Goal: Task Accomplishment & Management: Manage account settings

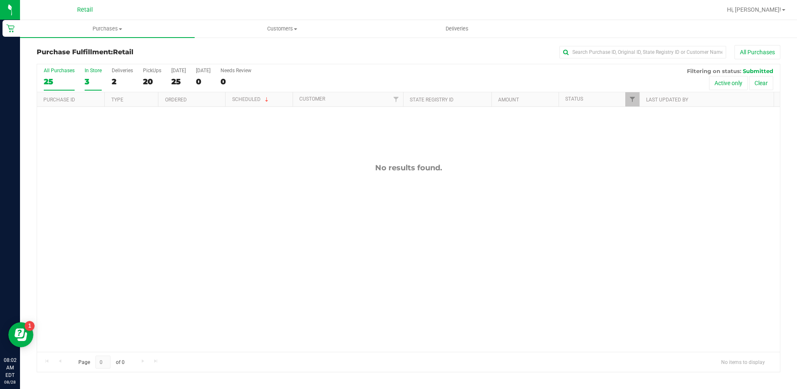
click at [50, 78] on div "25" at bounding box center [59, 82] width 31 height 10
click at [0, 0] on input "All Purchases 25" at bounding box center [0, 0] width 0 height 0
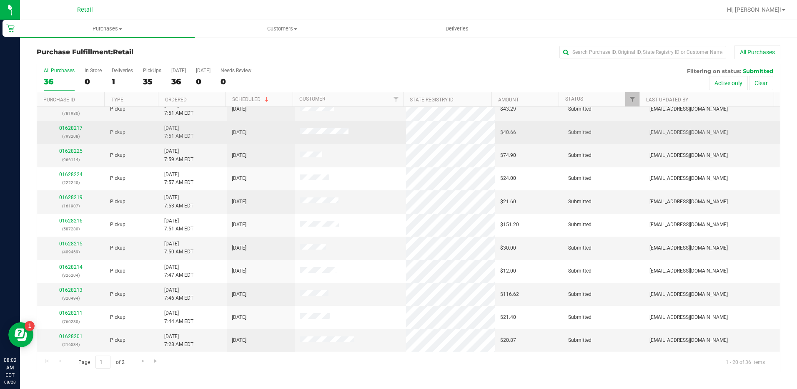
scroll to position [50, 0]
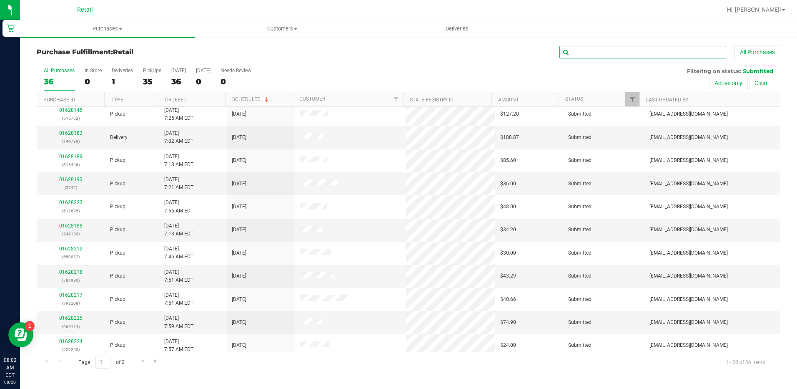
click at [589, 52] on input "text" at bounding box center [643, 52] width 167 height 13
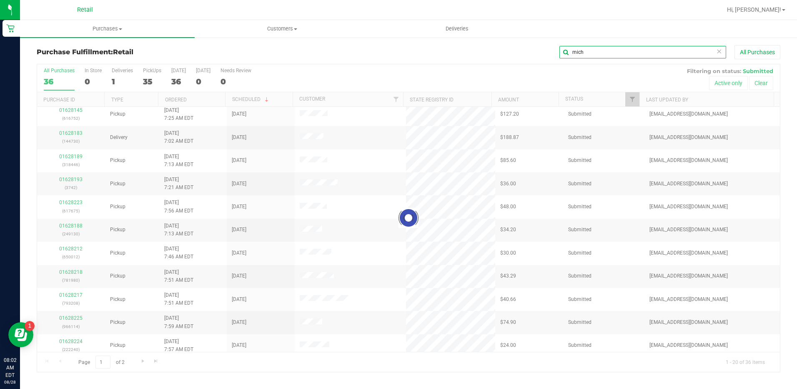
scroll to position [0, 0]
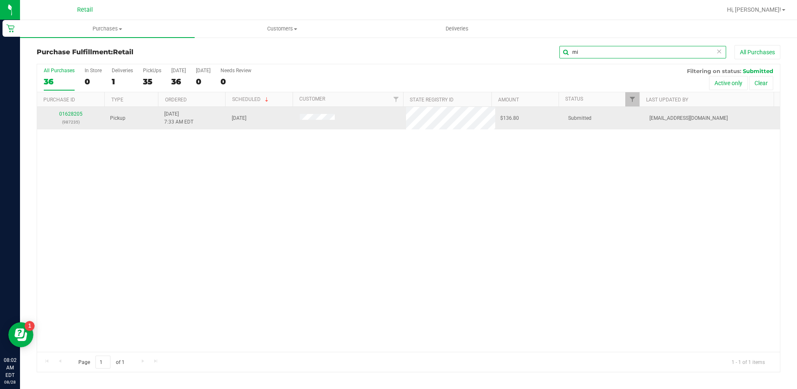
type input "m"
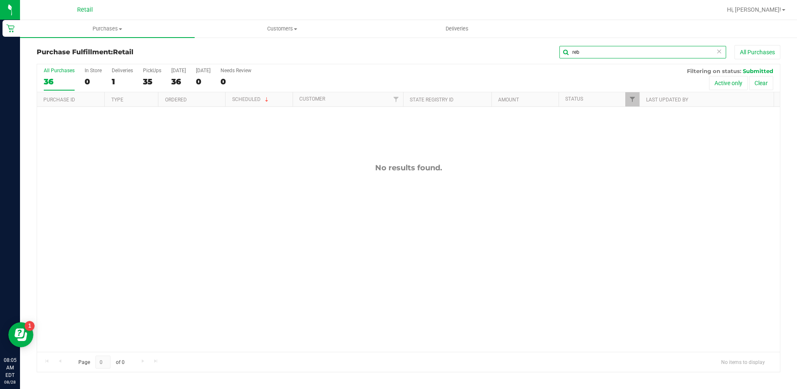
click at [595, 52] on input "reb" at bounding box center [643, 52] width 167 height 13
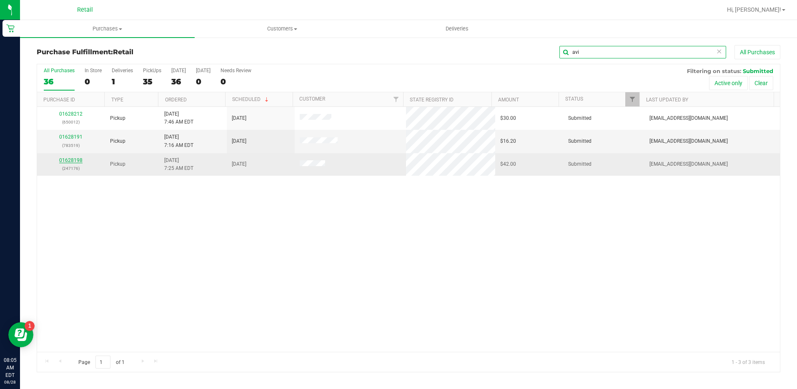
type input "avi"
click at [72, 158] on link "01628198" at bounding box center [70, 160] width 23 height 6
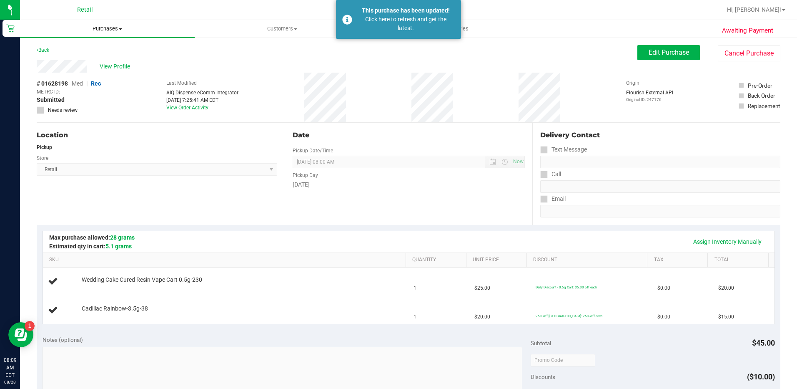
click at [121, 24] on uib-tab-heading "Purchases Summary of purchases Fulfillment All purchases" at bounding box center [107, 29] width 175 height 18
click at [116, 46] on li "Summary of purchases" at bounding box center [107, 50] width 175 height 10
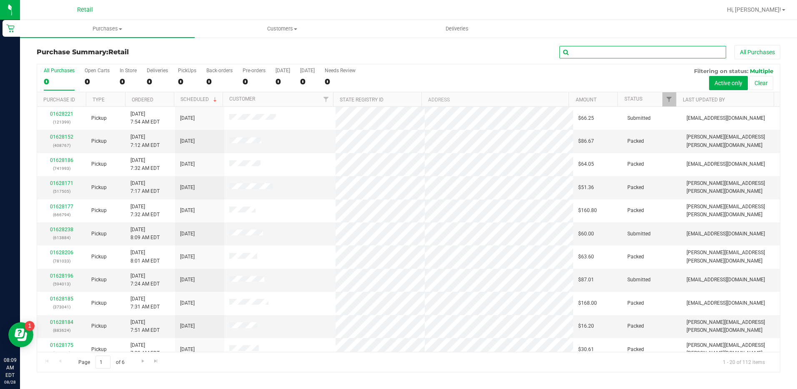
click at [607, 48] on input "text" at bounding box center [643, 52] width 167 height 13
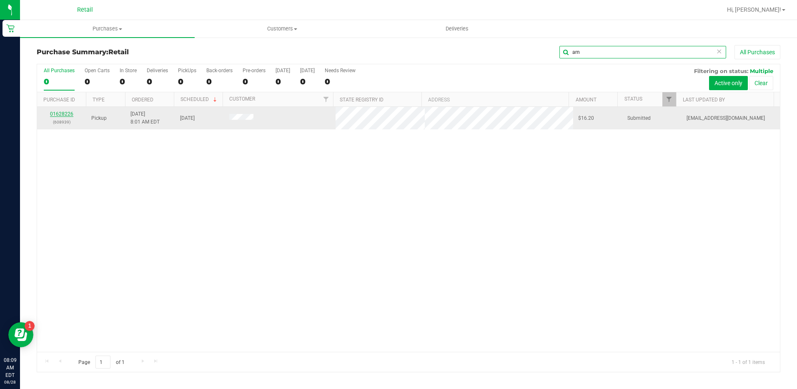
type input "arn"
click at [62, 115] on link "01628226" at bounding box center [61, 114] width 23 height 6
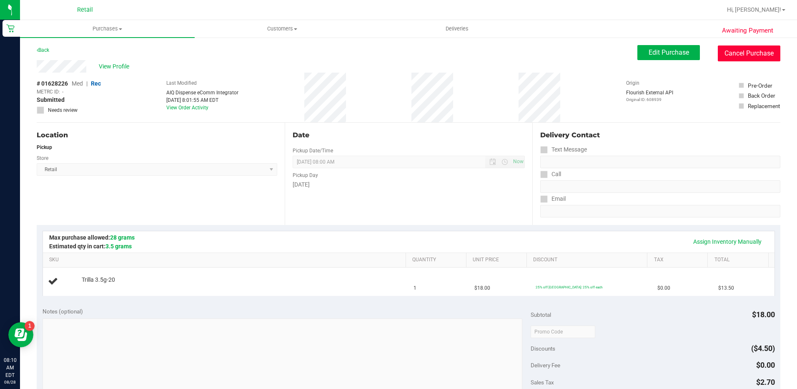
click at [731, 58] on button "Cancel Purchase" at bounding box center [749, 53] width 63 height 16
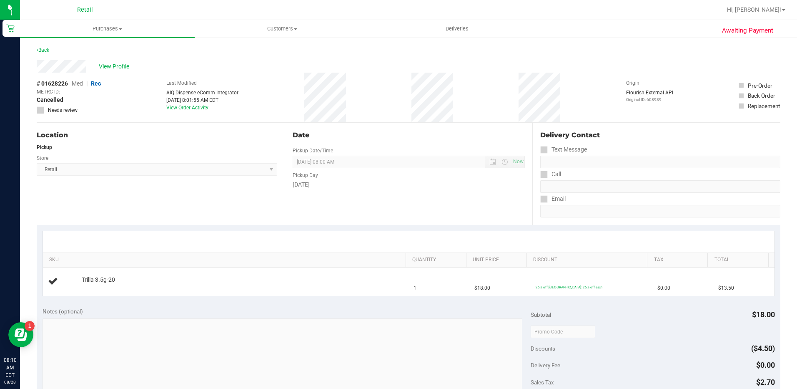
click at [41, 46] on div "Back" at bounding box center [43, 50] width 13 height 10
click at [46, 50] on link "Back" at bounding box center [43, 50] width 13 height 6
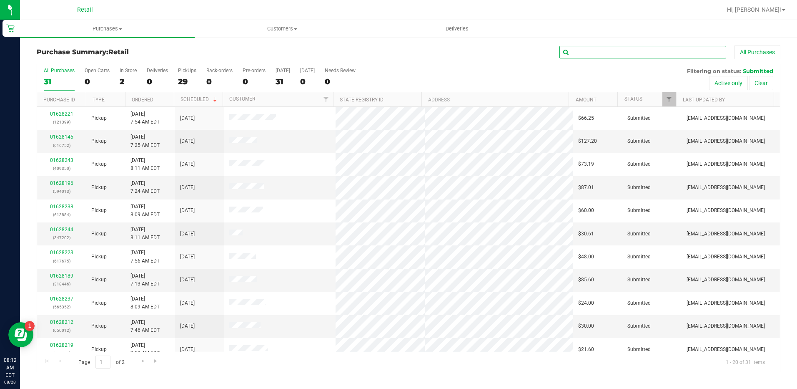
click at [584, 55] on input "text" at bounding box center [643, 52] width 167 height 13
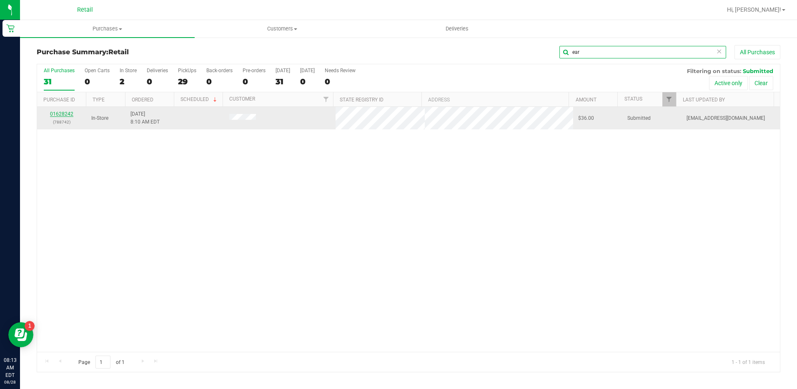
type input "ear"
click at [59, 113] on link "01628242" at bounding box center [61, 114] width 23 height 6
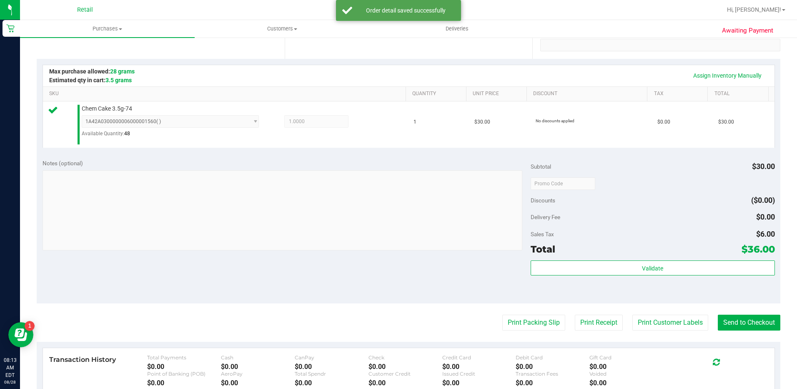
scroll to position [167, 0]
click at [748, 324] on button "Send to Checkout" at bounding box center [749, 322] width 63 height 16
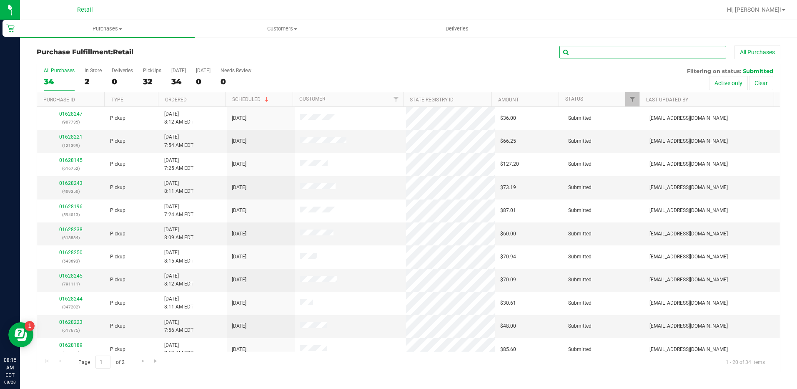
click at [653, 54] on input "text" at bounding box center [643, 52] width 167 height 13
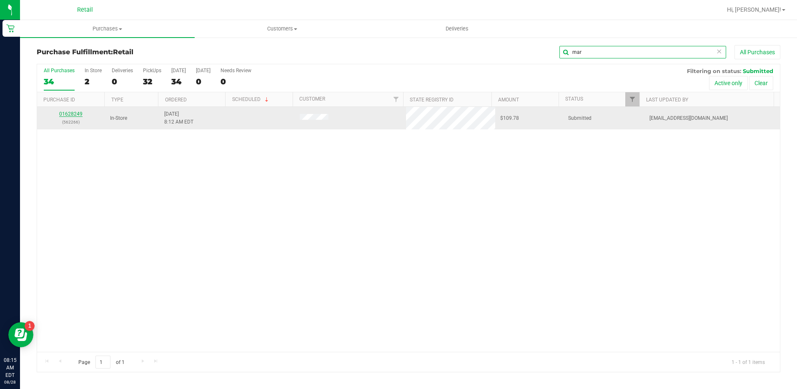
type input "mar"
click at [72, 115] on link "01628249" at bounding box center [70, 114] width 23 height 6
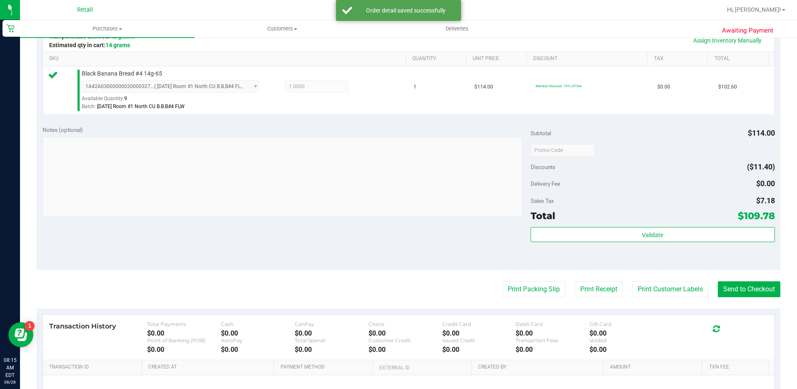
scroll to position [208, 0]
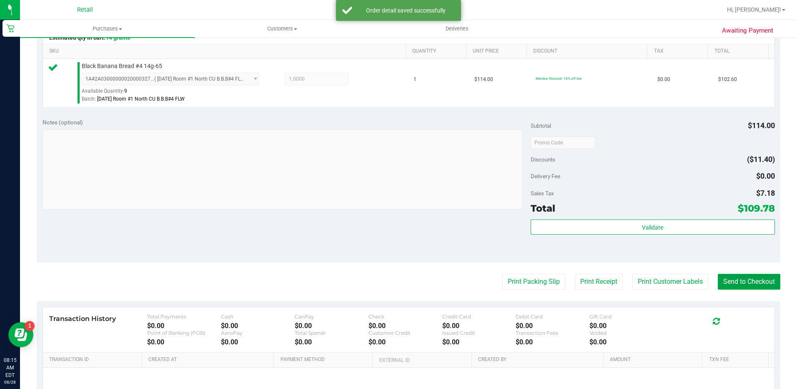
click at [736, 282] on button "Send to Checkout" at bounding box center [749, 282] width 63 height 16
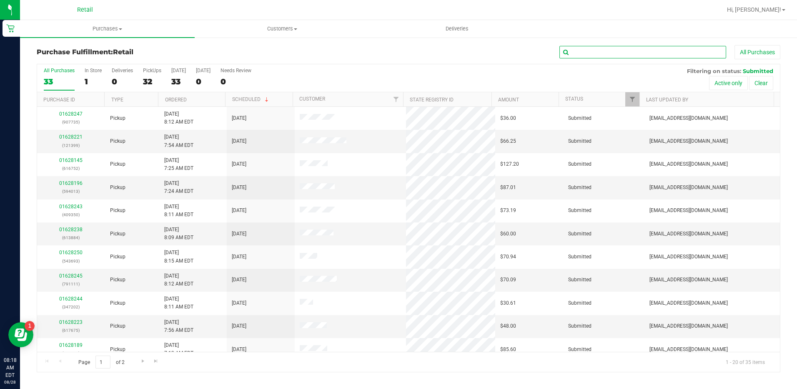
click at [616, 56] on input "text" at bounding box center [643, 52] width 167 height 13
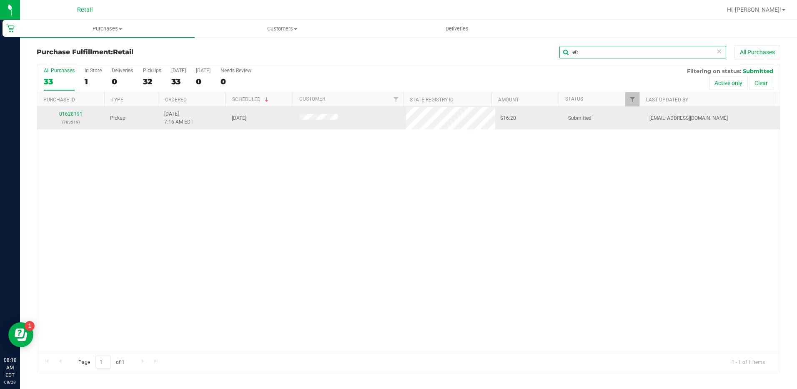
type input "efr"
click at [82, 114] on div "01628191 (783519)" at bounding box center [71, 118] width 58 height 16
click at [77, 114] on link "01628191" at bounding box center [70, 114] width 23 height 6
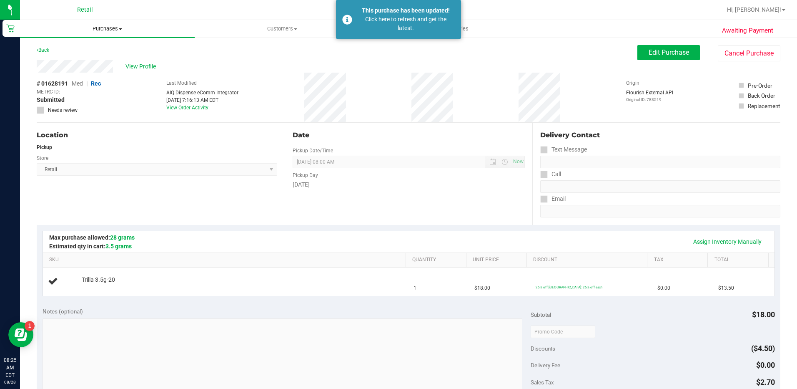
click at [96, 29] on span "Purchases" at bounding box center [107, 29] width 175 height 8
click at [96, 49] on span "Summary of purchases" at bounding box center [62, 50] width 85 height 7
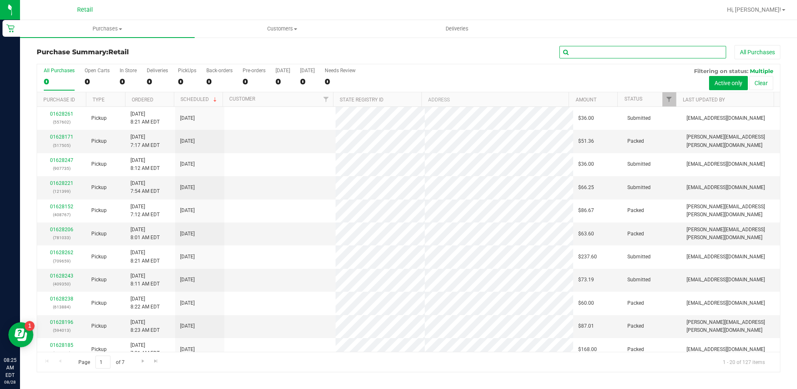
click at [629, 49] on input "text" at bounding box center [643, 52] width 167 height 13
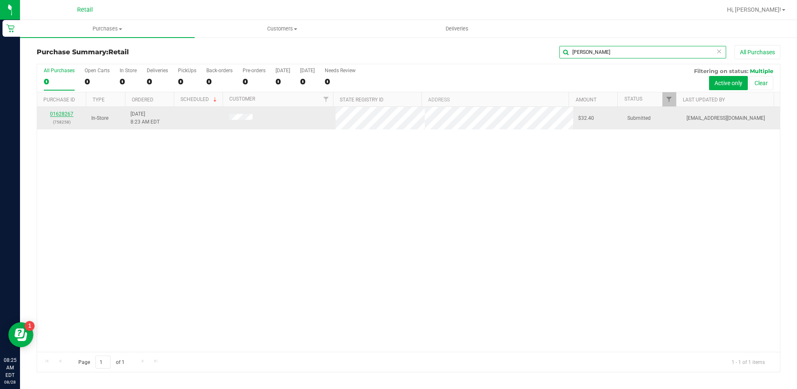
type input "[PERSON_NAME]"
click at [66, 114] on link "01628267" at bounding box center [61, 114] width 23 height 6
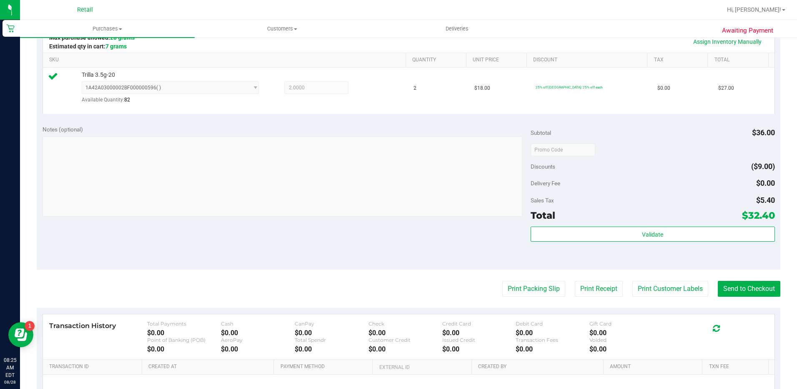
scroll to position [208, 0]
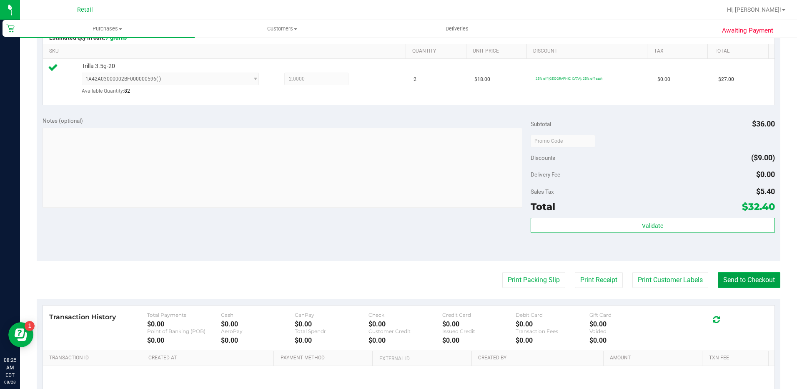
click at [752, 281] on button "Send to Checkout" at bounding box center [749, 280] width 63 height 16
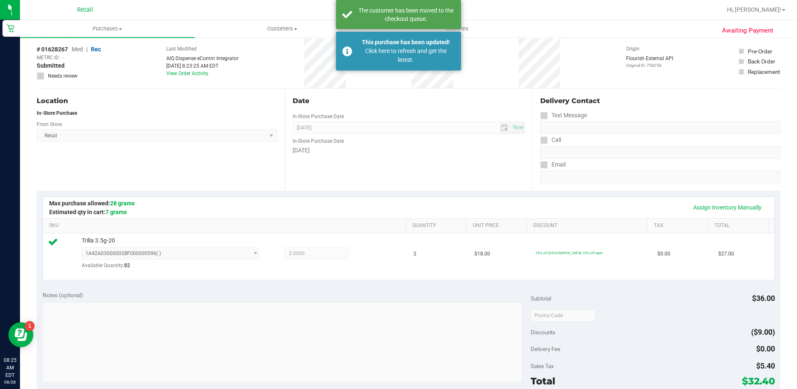
scroll to position [0, 0]
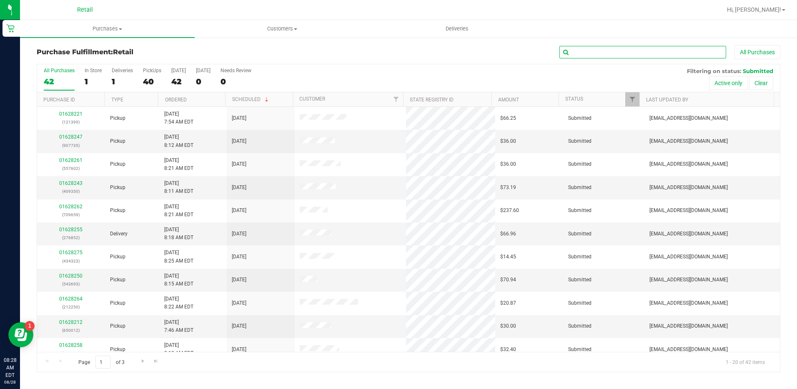
click at [639, 56] on input "text" at bounding box center [643, 52] width 167 height 13
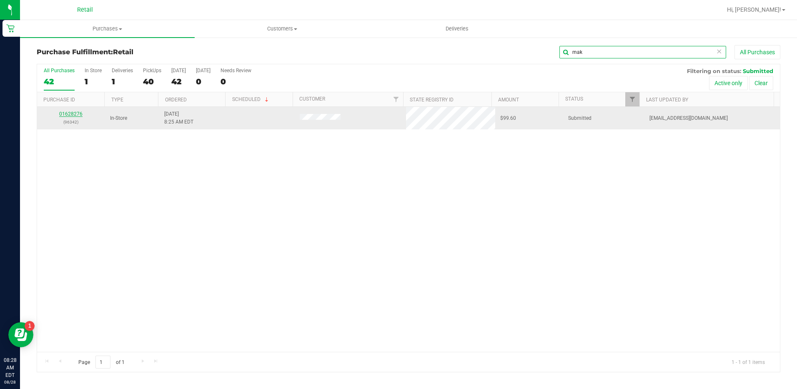
type input "mak"
click at [72, 114] on link "01628276" at bounding box center [70, 114] width 23 height 6
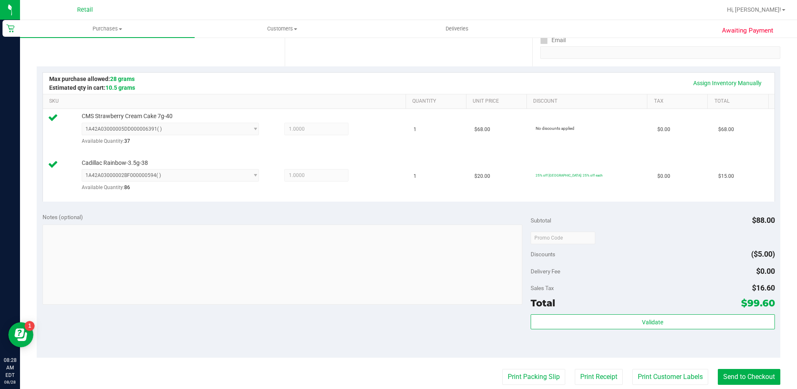
scroll to position [208, 0]
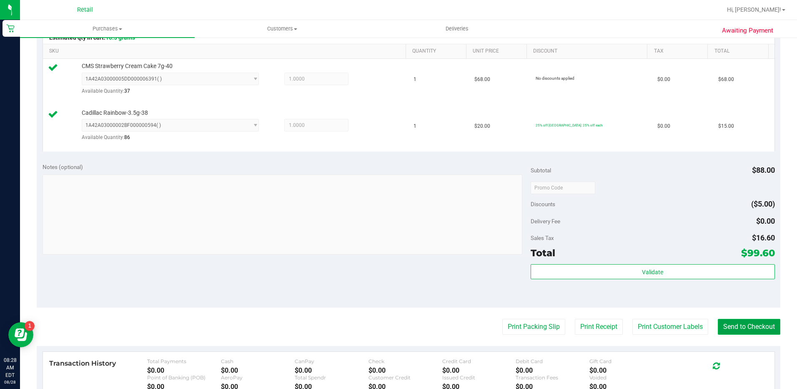
click at [754, 331] on button "Send to Checkout" at bounding box center [749, 327] width 63 height 16
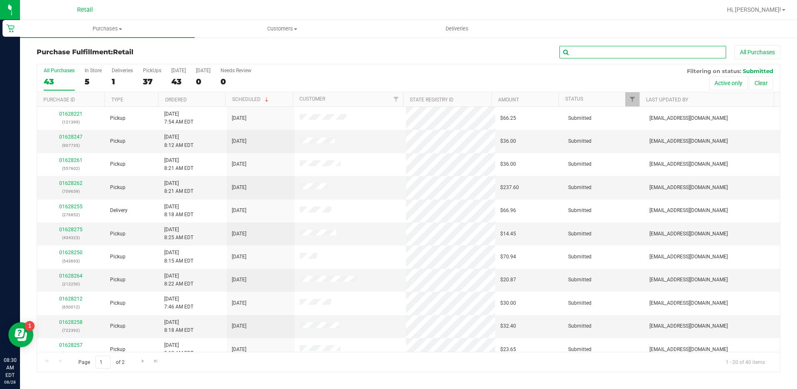
click at [588, 48] on input "text" at bounding box center [643, 52] width 167 height 13
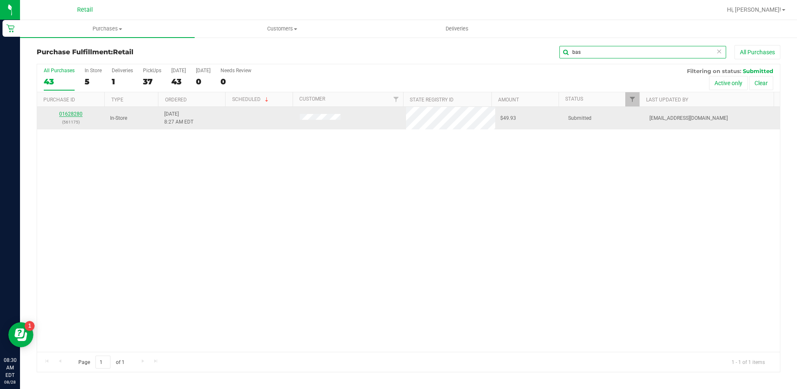
type input "bas"
click at [72, 113] on link "01628280" at bounding box center [70, 114] width 23 height 6
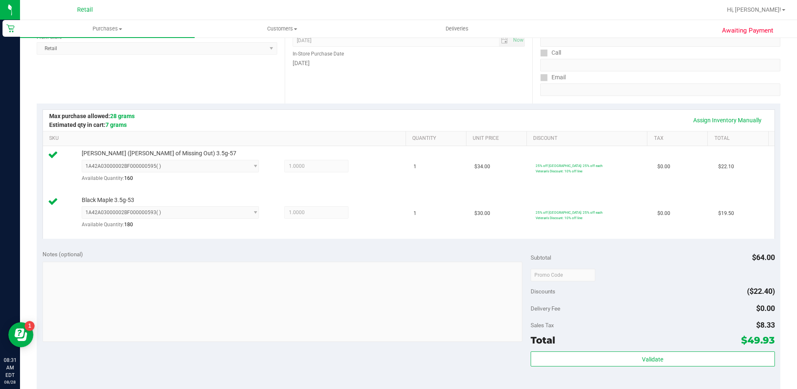
scroll to position [167, 0]
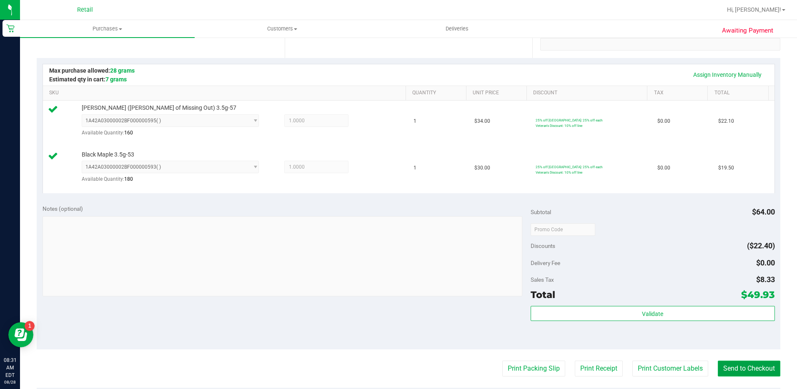
drag, startPoint x: 751, startPoint y: 364, endPoint x: 744, endPoint y: 360, distance: 8.8
click at [751, 363] on button "Send to Checkout" at bounding box center [749, 368] width 63 height 16
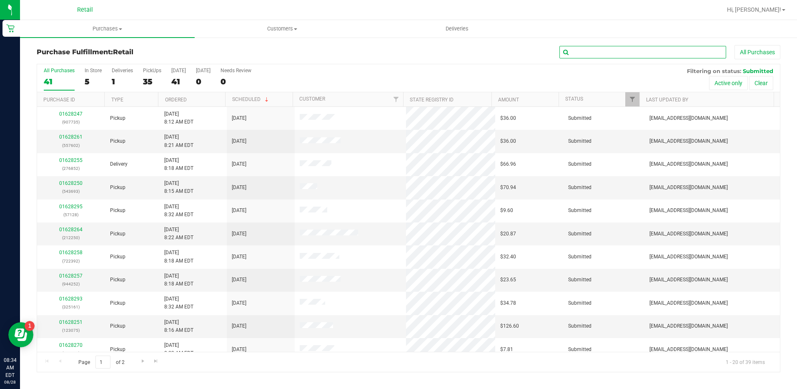
click at [614, 48] on input "text" at bounding box center [643, 52] width 167 height 13
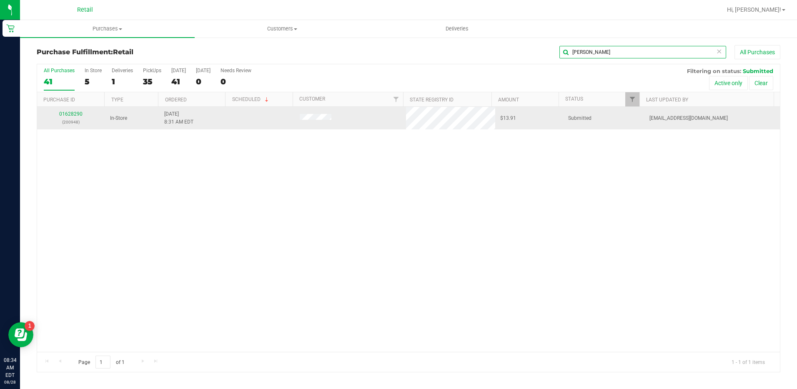
type input "[PERSON_NAME]"
drag, startPoint x: 76, startPoint y: 120, endPoint x: 72, endPoint y: 116, distance: 5.6
click at [75, 120] on p "(200948)" at bounding box center [71, 122] width 58 height 8
click at [72, 115] on link "01628290" at bounding box center [70, 114] width 23 height 6
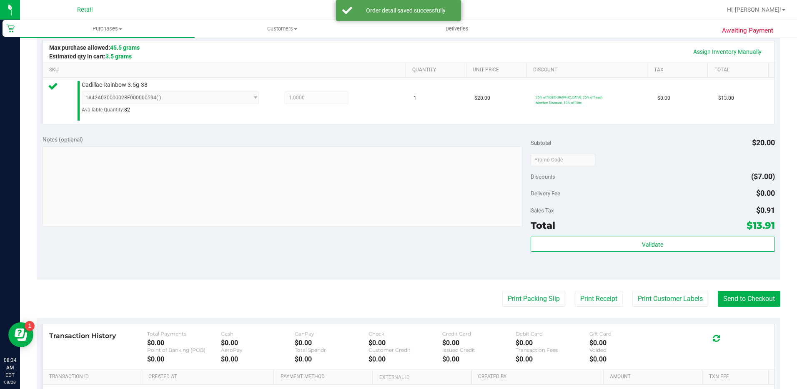
scroll to position [208, 0]
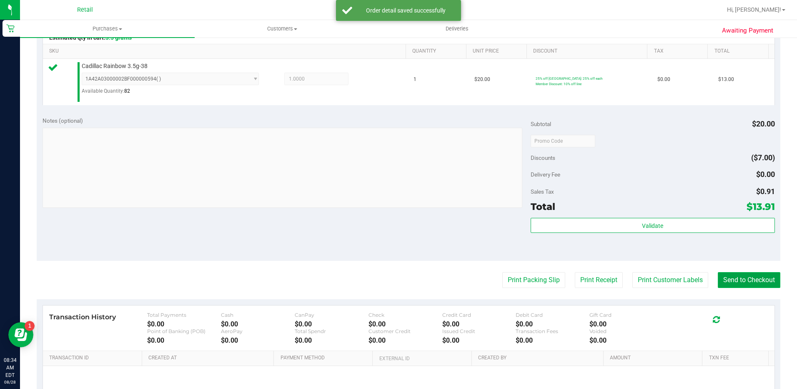
click at [756, 279] on button "Send to Checkout" at bounding box center [749, 280] width 63 height 16
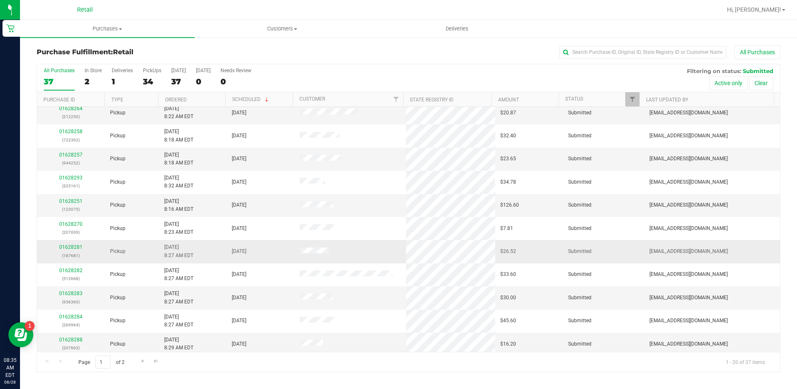
scroll to position [125, 0]
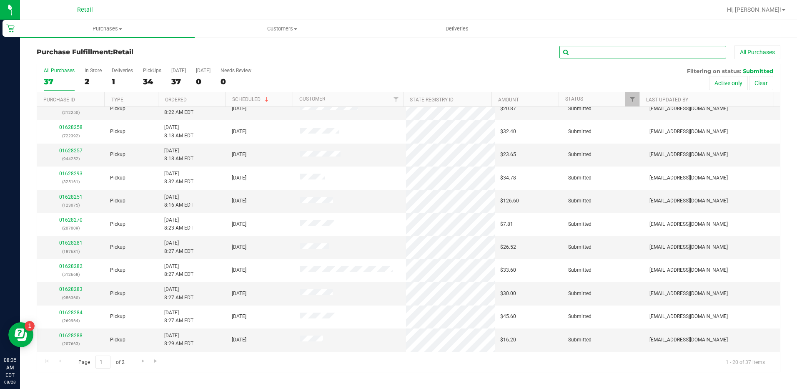
click at [619, 48] on input "text" at bounding box center [643, 52] width 167 height 13
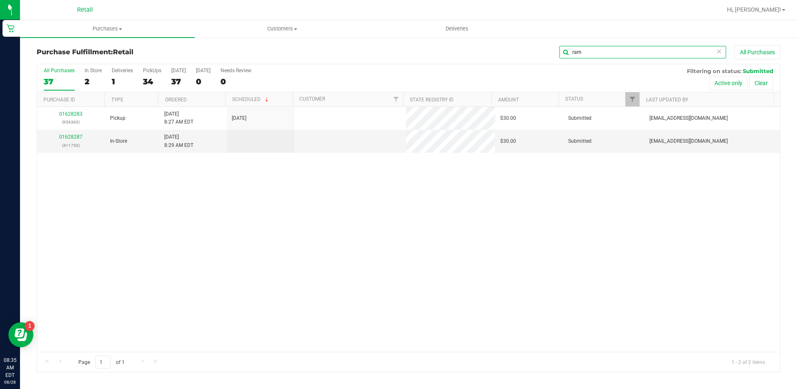
scroll to position [0, 0]
type input "ram"
click at [63, 137] on link "01628287" at bounding box center [70, 137] width 23 height 6
click at [75, 137] on link "01628287" at bounding box center [70, 137] width 23 height 6
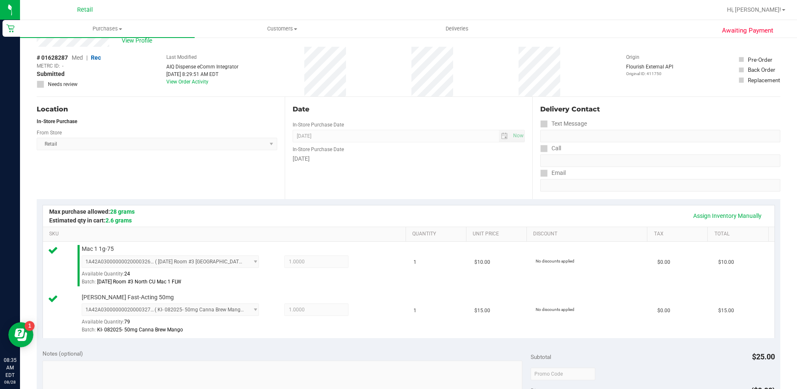
scroll to position [167, 0]
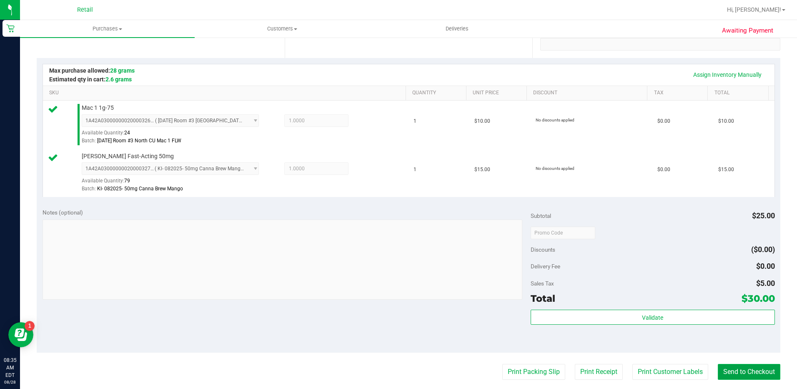
click at [741, 372] on button "Send to Checkout" at bounding box center [749, 372] width 63 height 16
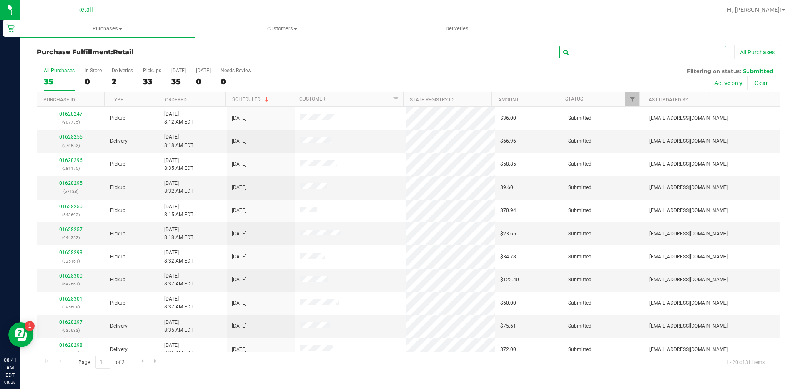
click at [607, 47] on input "text" at bounding box center [643, 52] width 167 height 13
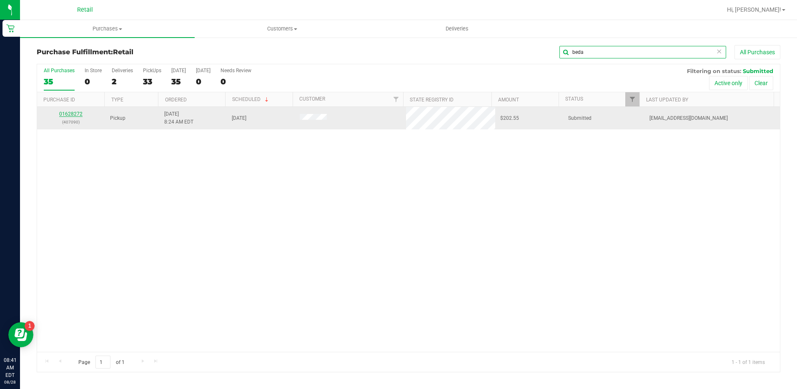
type input "beda"
click at [68, 112] on link "01628272" at bounding box center [70, 114] width 23 height 6
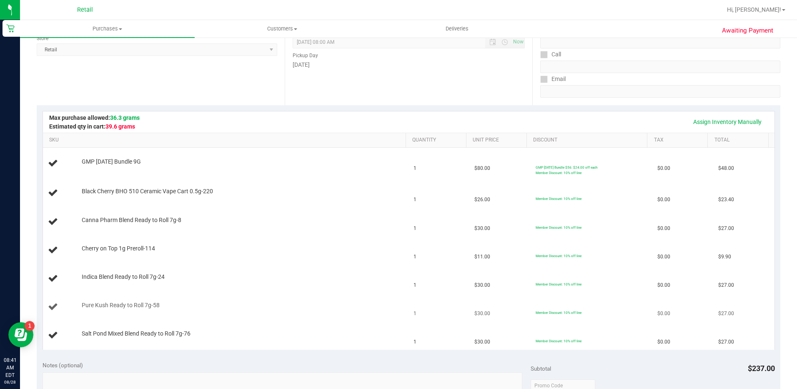
scroll to position [125, 0]
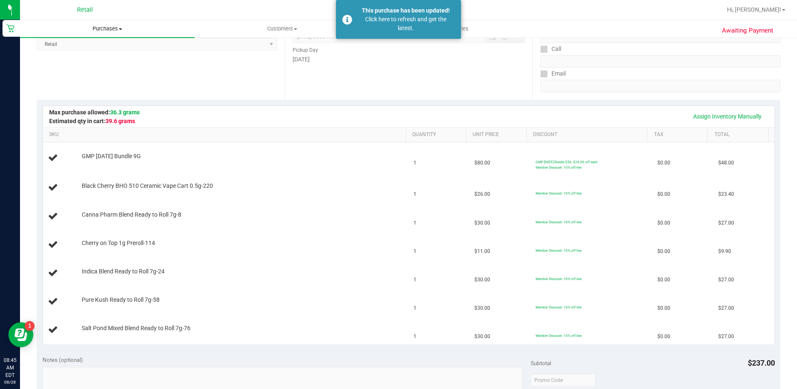
click at [101, 27] on span "Purchases" at bounding box center [107, 29] width 175 height 8
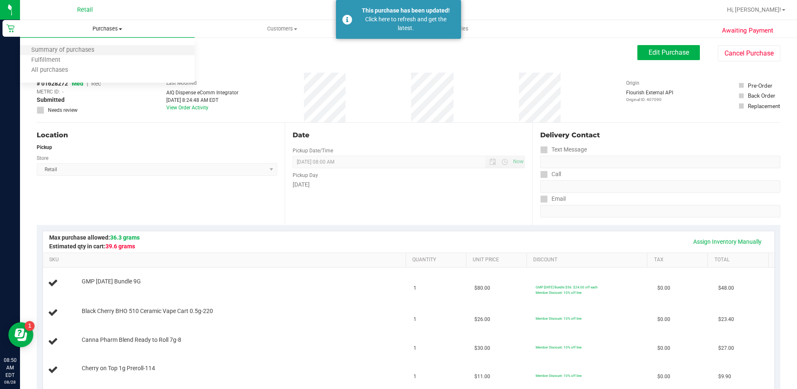
click at [89, 55] on li "Summary of purchases" at bounding box center [107, 50] width 175 height 10
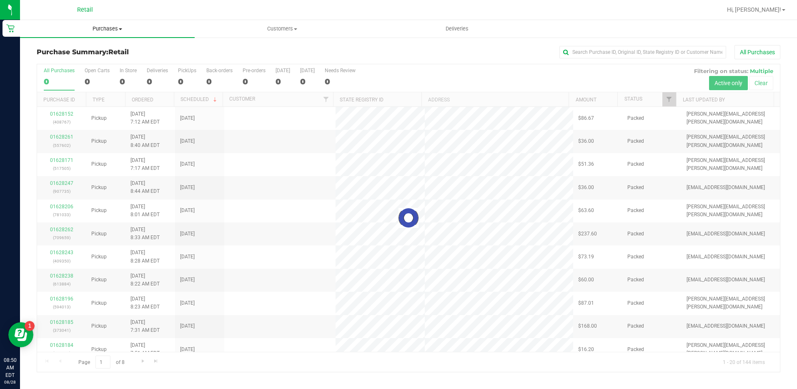
click at [100, 29] on span "Purchases" at bounding box center [107, 29] width 175 height 8
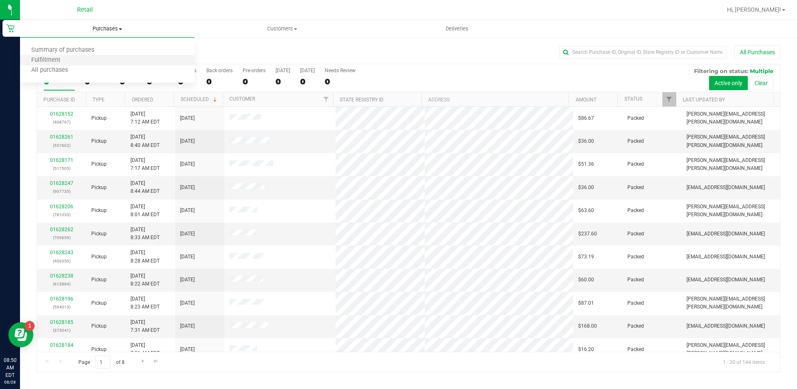
click at [91, 61] on li "Fulfillment" at bounding box center [107, 60] width 175 height 10
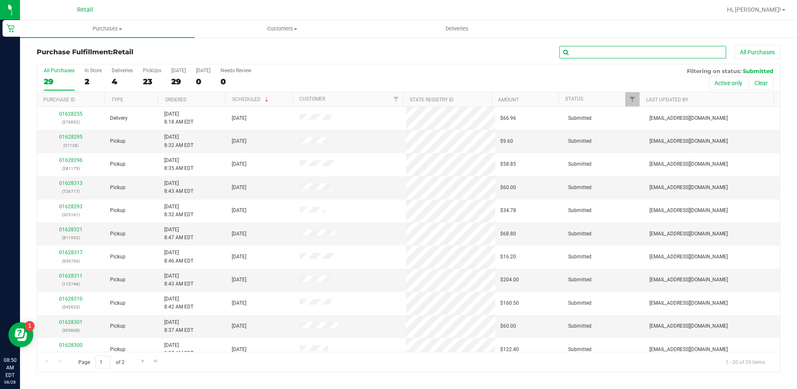
click at [607, 56] on input "text" at bounding box center [643, 52] width 167 height 13
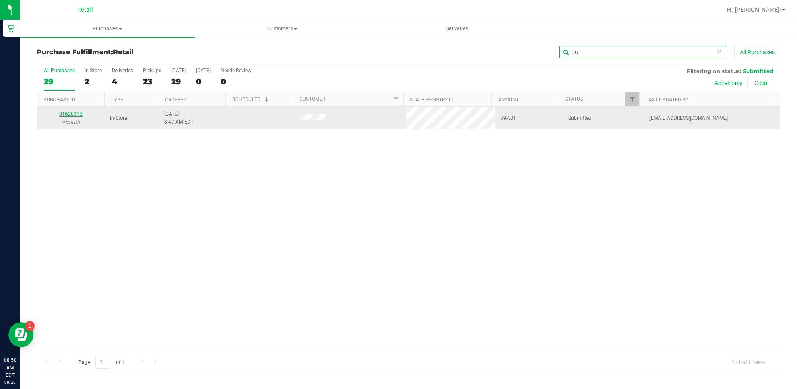
type input "litt"
click at [68, 111] on link "01628318" at bounding box center [70, 114] width 23 height 6
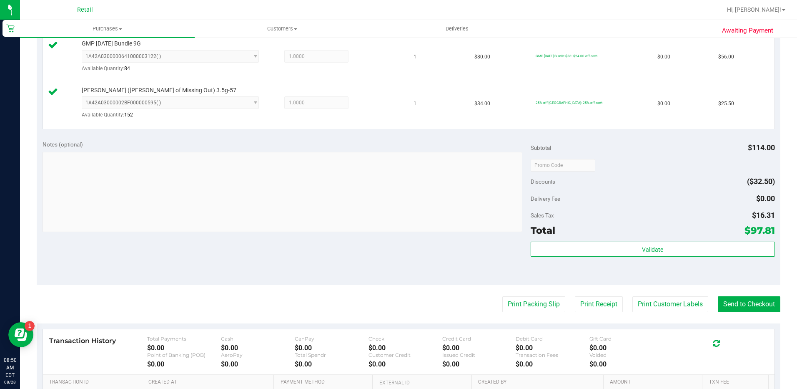
scroll to position [250, 0]
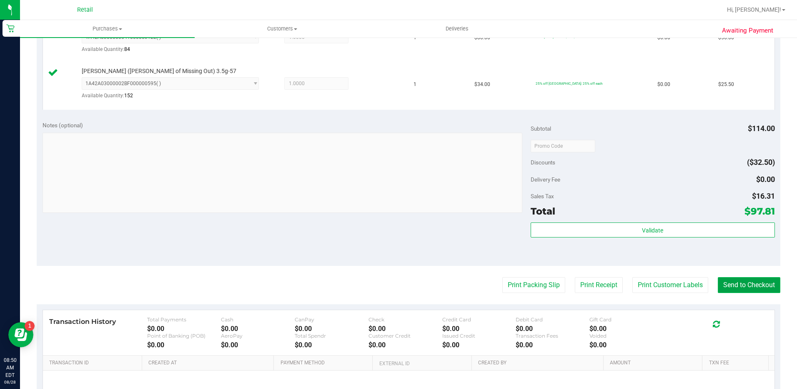
click at [740, 291] on button "Send to Checkout" at bounding box center [749, 285] width 63 height 16
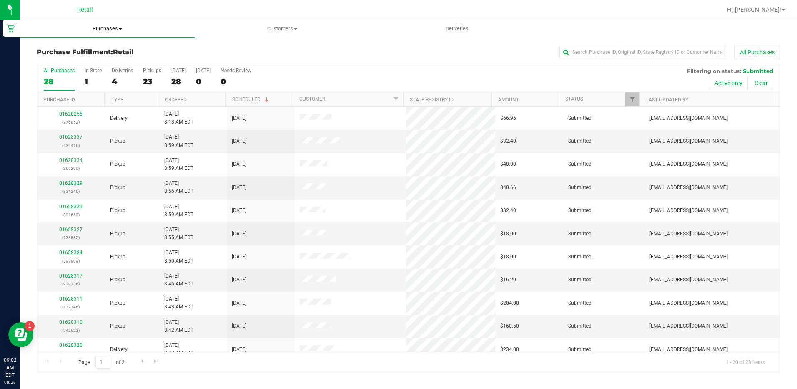
click at [111, 28] on span "Purchases" at bounding box center [107, 29] width 175 height 8
click at [108, 54] on li "Summary of purchases" at bounding box center [107, 50] width 175 height 10
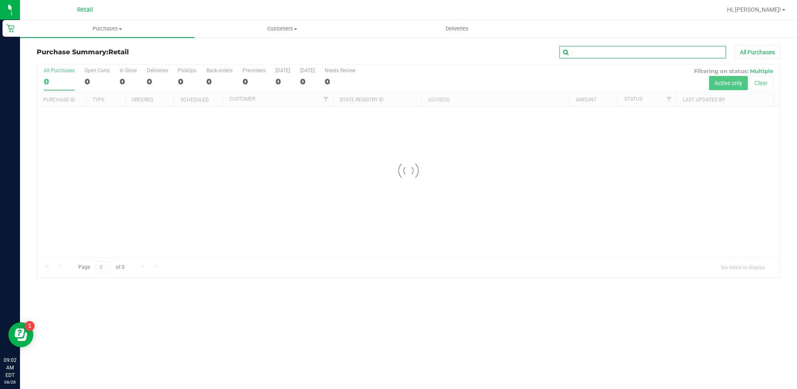
click at [646, 46] on input "text" at bounding box center [643, 52] width 167 height 13
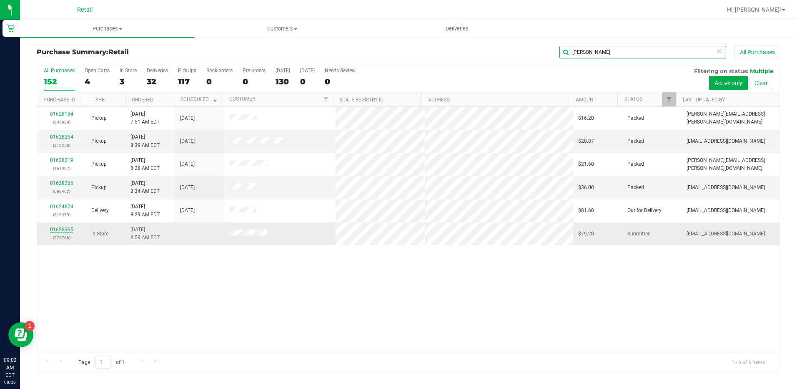
type input "[PERSON_NAME]"
click at [66, 230] on link "01628335" at bounding box center [61, 229] width 23 height 6
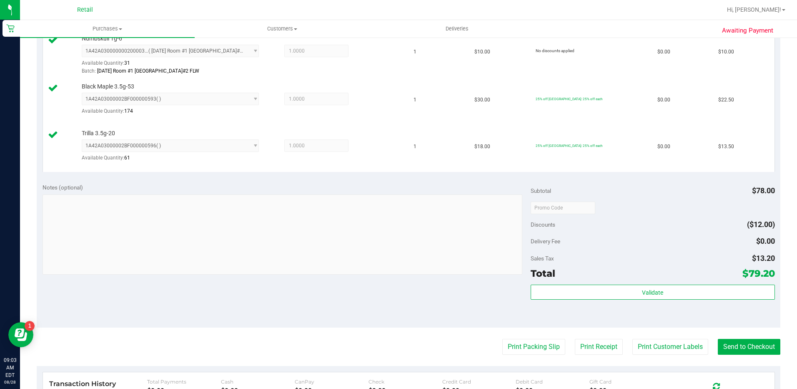
scroll to position [334, 0]
click at [753, 344] on button "Send to Checkout" at bounding box center [749, 346] width 63 height 16
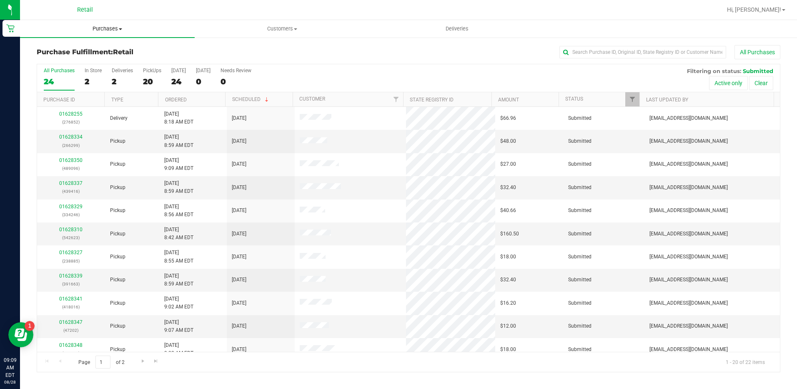
click at [105, 28] on span "Purchases" at bounding box center [107, 29] width 175 height 8
click at [105, 50] on li "Summary of purchases" at bounding box center [107, 50] width 175 height 10
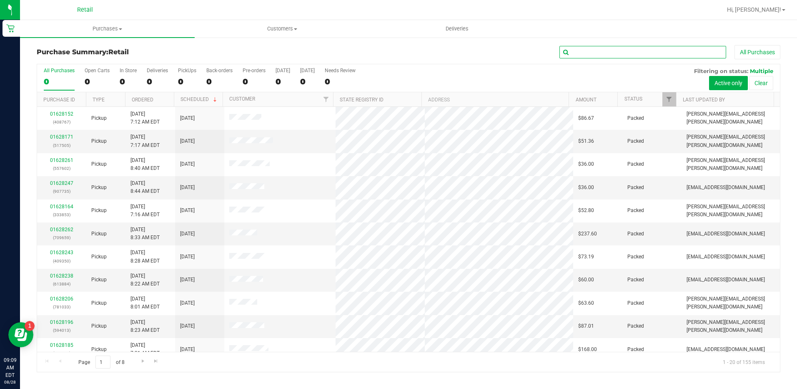
click at [600, 51] on input "text" at bounding box center [643, 52] width 167 height 13
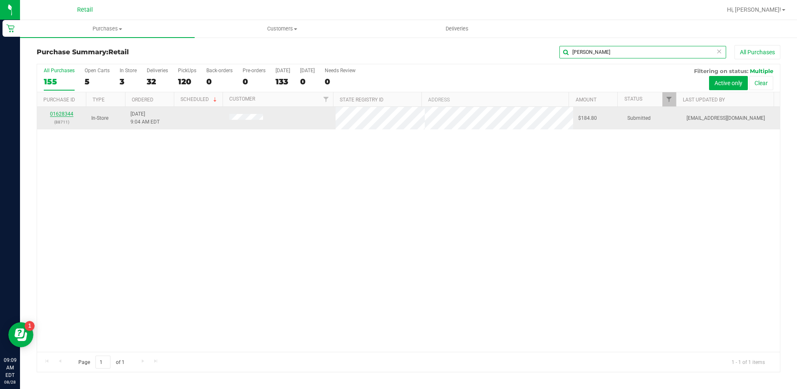
type input "[PERSON_NAME]"
click at [58, 116] on link "01628344" at bounding box center [61, 114] width 23 height 6
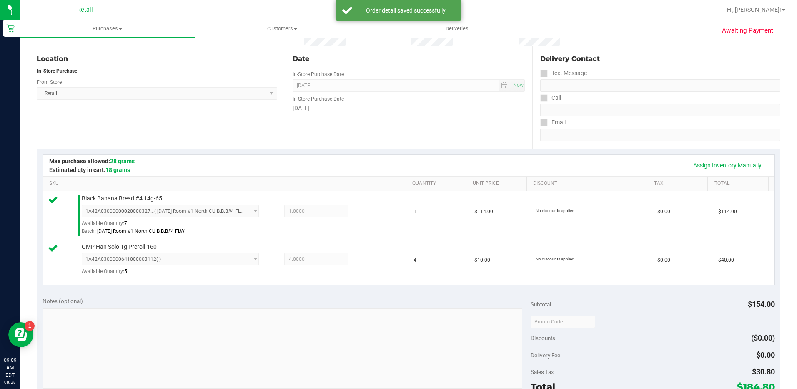
scroll to position [167, 0]
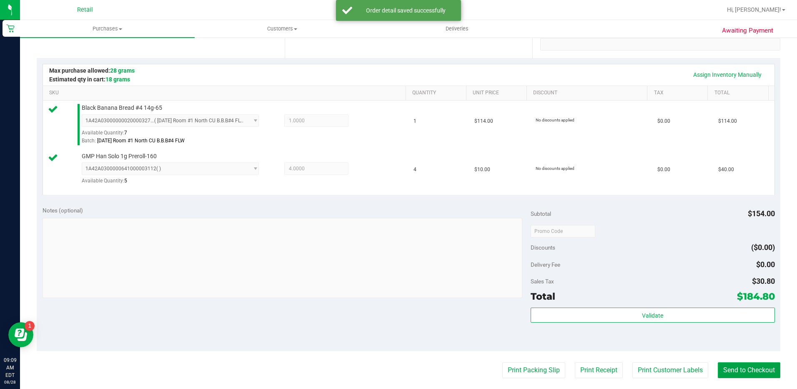
click at [726, 365] on button "Send to Checkout" at bounding box center [749, 370] width 63 height 16
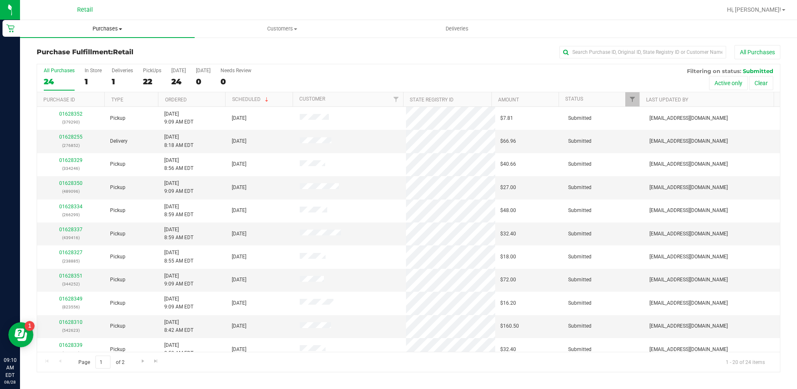
click at [108, 30] on span "Purchases" at bounding box center [107, 29] width 175 height 8
click at [607, 50] on input "text" at bounding box center [643, 52] width 167 height 13
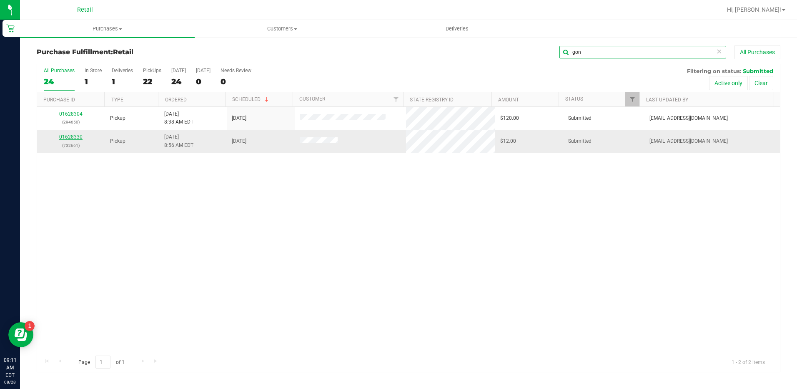
type input "gon"
click at [78, 135] on link "01628330" at bounding box center [70, 137] width 23 height 6
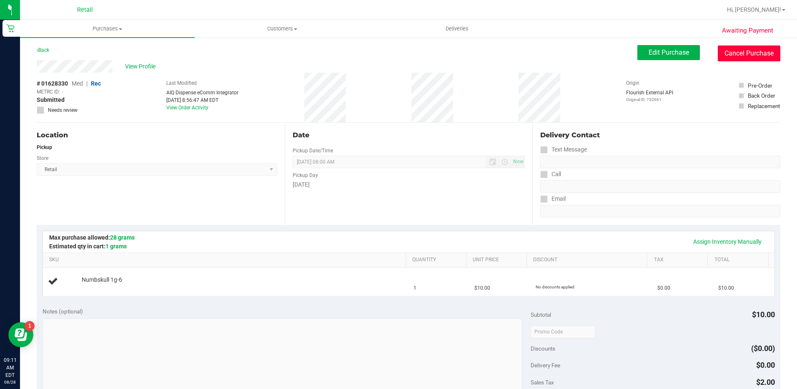
click at [762, 48] on button "Cancel Purchase" at bounding box center [749, 53] width 63 height 16
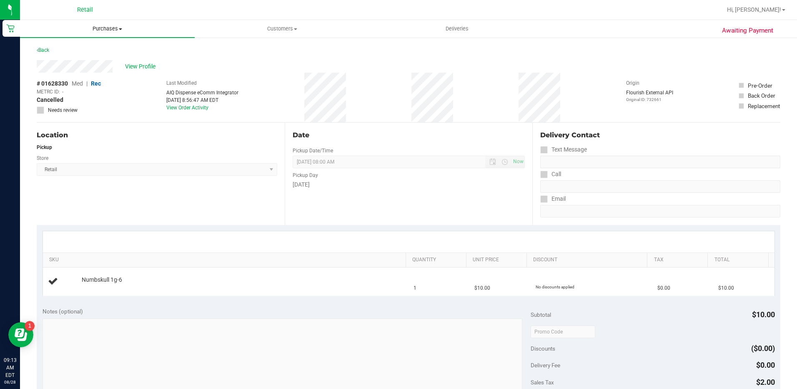
click at [100, 25] on span "Purchases" at bounding box center [107, 29] width 175 height 8
click at [100, 47] on span "Summary of purchases" at bounding box center [62, 50] width 85 height 7
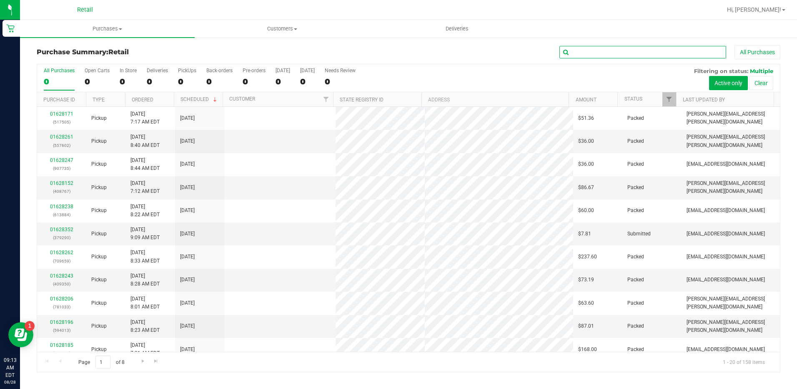
click at [600, 51] on input "text" at bounding box center [643, 52] width 167 height 13
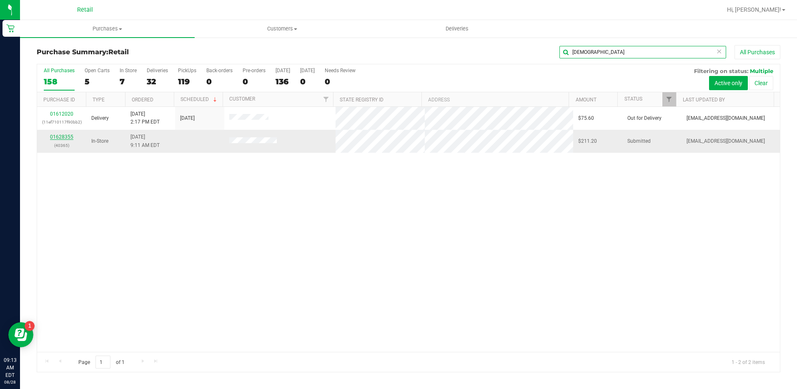
type input "[DEMOGRAPHIC_DATA]"
click at [69, 136] on link "01628355" at bounding box center [61, 137] width 23 height 6
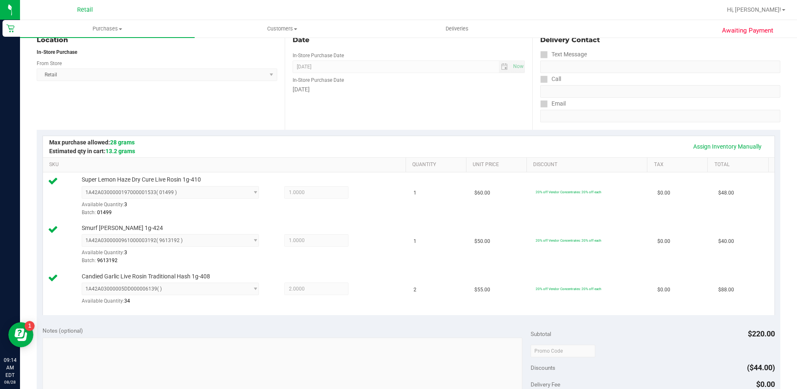
scroll to position [208, 0]
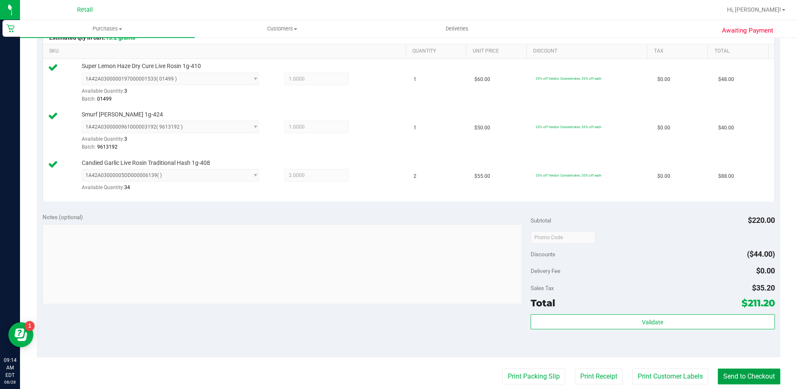
drag, startPoint x: 739, startPoint y: 377, endPoint x: 723, endPoint y: 364, distance: 19.6
click at [739, 377] on button "Send to Checkout" at bounding box center [749, 376] width 63 height 16
